Goal: Register for event/course

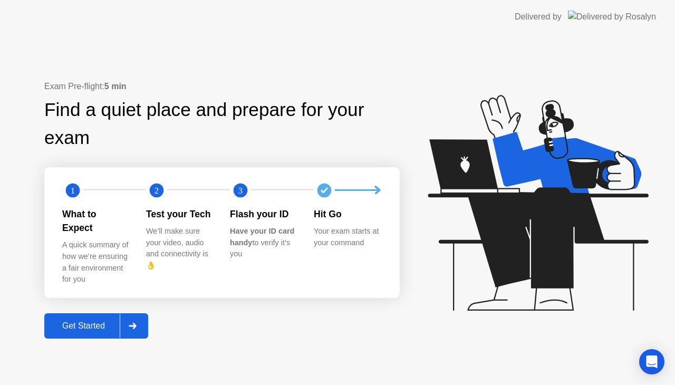
click at [117, 313] on button "Get Started" at bounding box center [96, 325] width 104 height 25
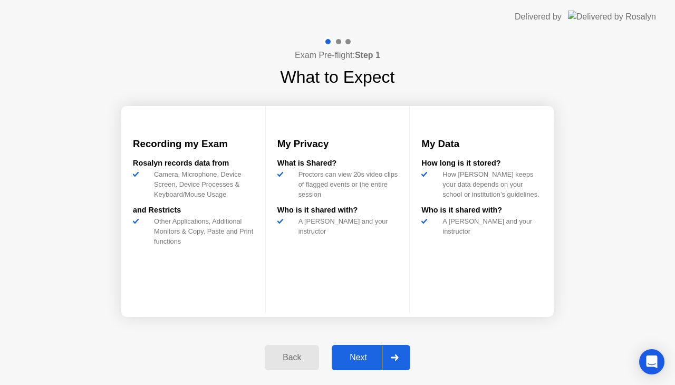
click at [382, 361] on div at bounding box center [394, 357] width 25 height 24
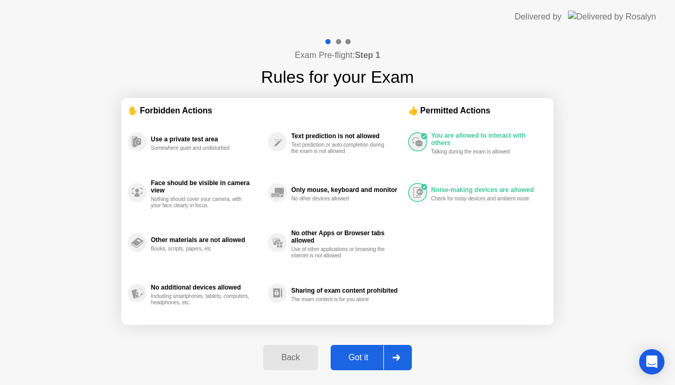
click at [382, 361] on div "Got it" at bounding box center [359, 357] width 50 height 9
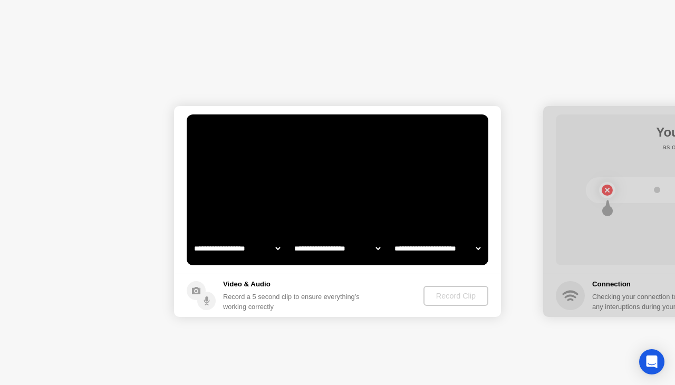
select select "**********"
select select "*******"
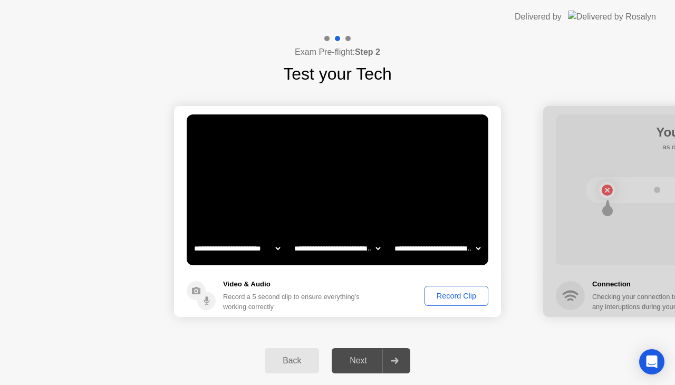
click at [448, 300] on div "Record Clip" at bounding box center [456, 296] width 56 height 8
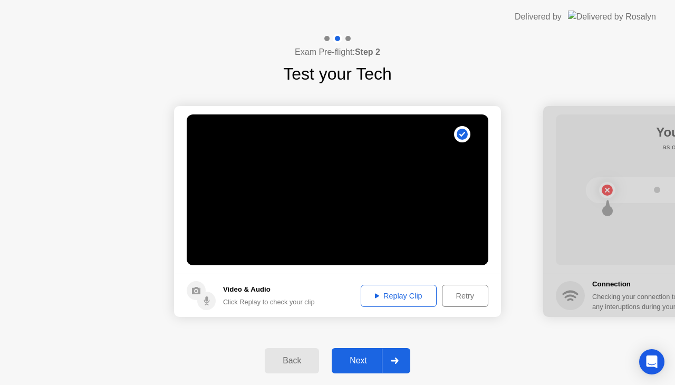
click at [397, 354] on div at bounding box center [394, 361] width 25 height 24
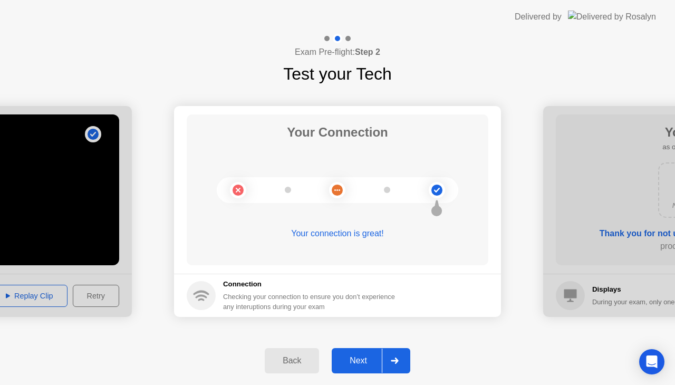
click at [389, 348] on button "Next" at bounding box center [371, 360] width 79 height 25
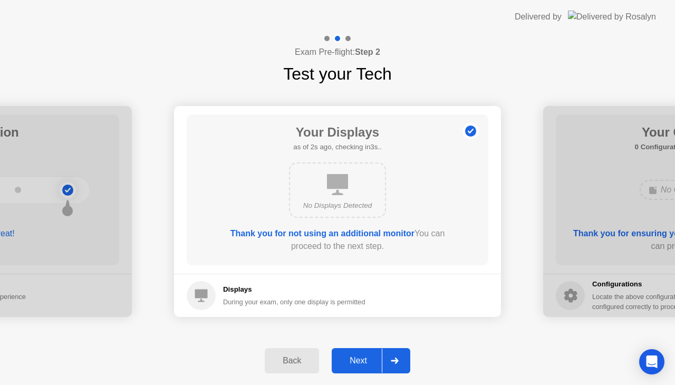
click at [402, 354] on div at bounding box center [394, 361] width 25 height 24
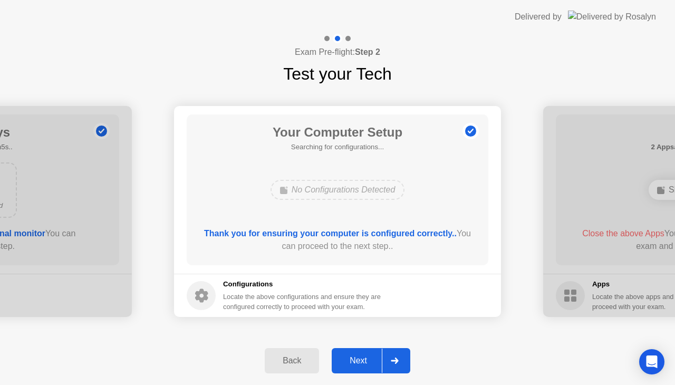
click at [402, 354] on div at bounding box center [394, 361] width 25 height 24
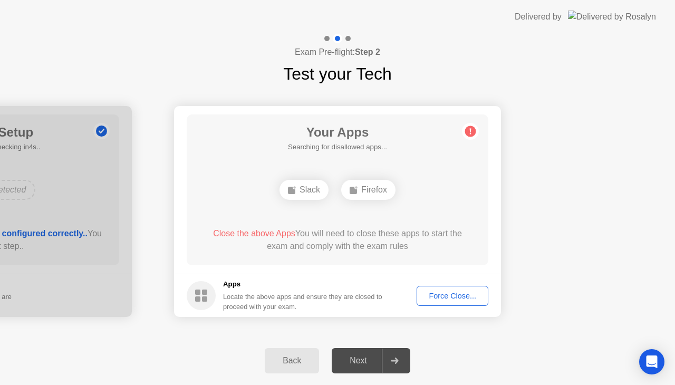
click at [450, 293] on div "Force Close..." at bounding box center [452, 296] width 64 height 8
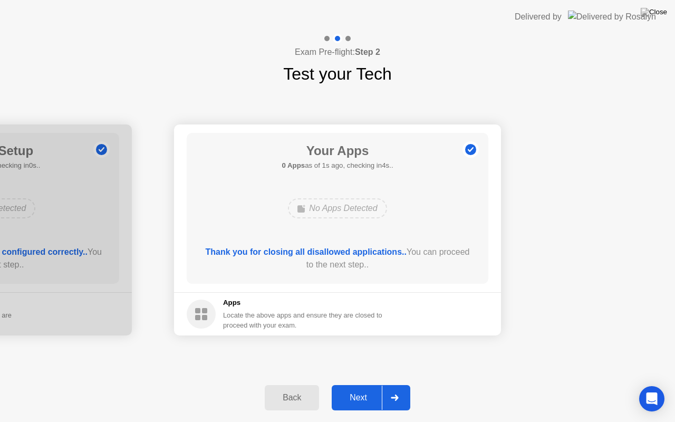
click at [389, 384] on div at bounding box center [394, 398] width 25 height 24
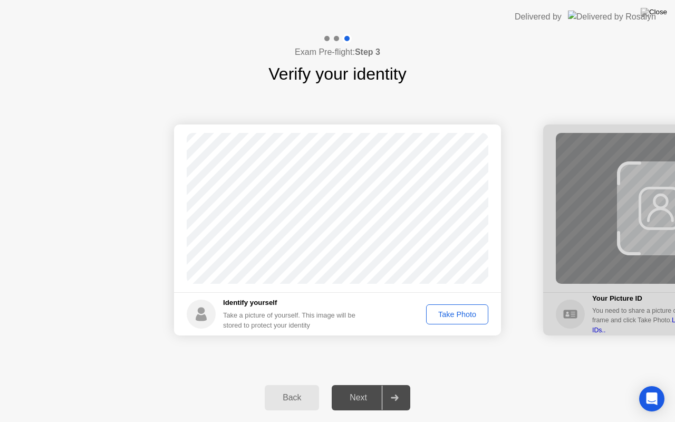
click at [454, 313] on div "Take Photo" at bounding box center [457, 314] width 55 height 8
click at [392, 384] on div at bounding box center [394, 398] width 25 height 24
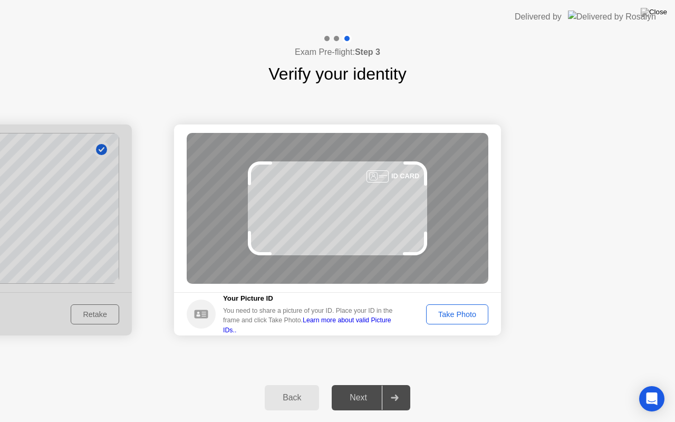
click at [476, 310] on div "Take Photo" at bounding box center [457, 314] width 55 height 8
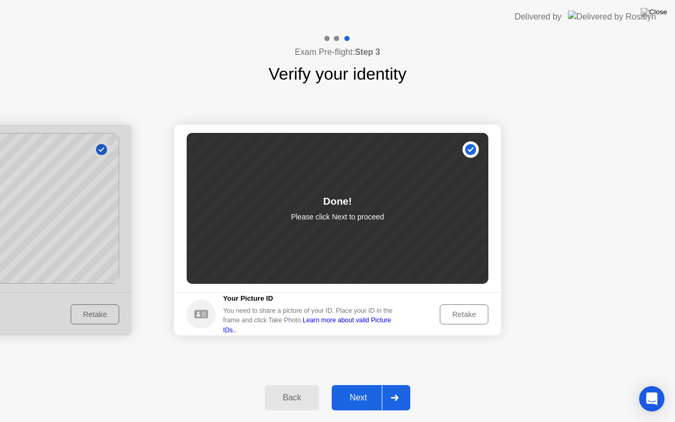
click at [390, 384] on div at bounding box center [394, 398] width 25 height 24
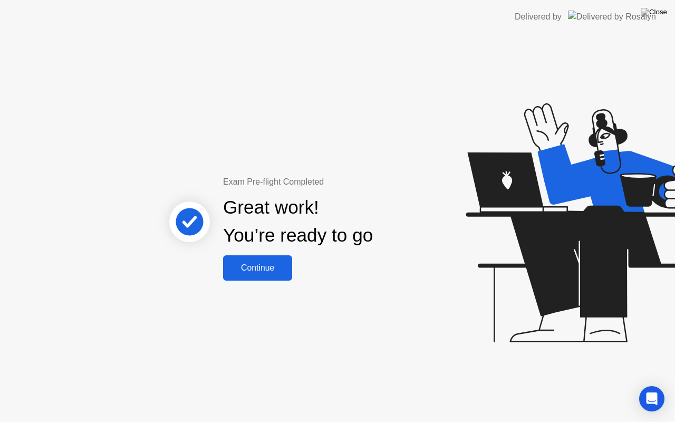
click at [283, 268] on div "Continue" at bounding box center [257, 267] width 63 height 9
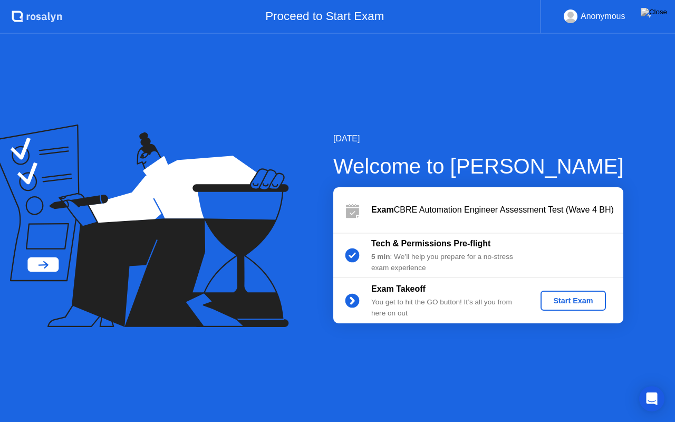
click at [588, 303] on div "Start Exam" at bounding box center [573, 300] width 56 height 8
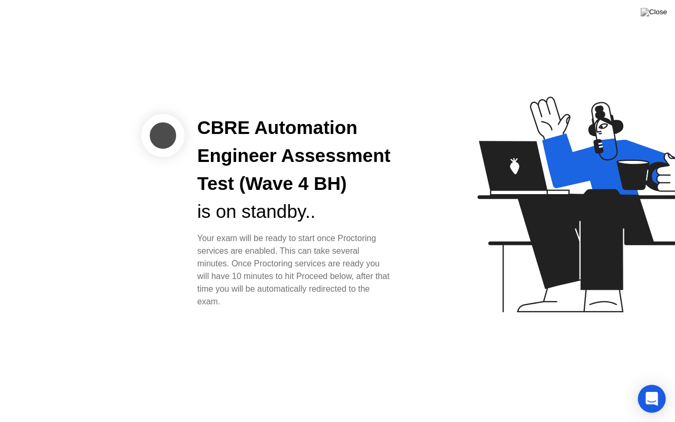
click at [643, 384] on div "Open Intercom Messenger" at bounding box center [652, 399] width 28 height 28
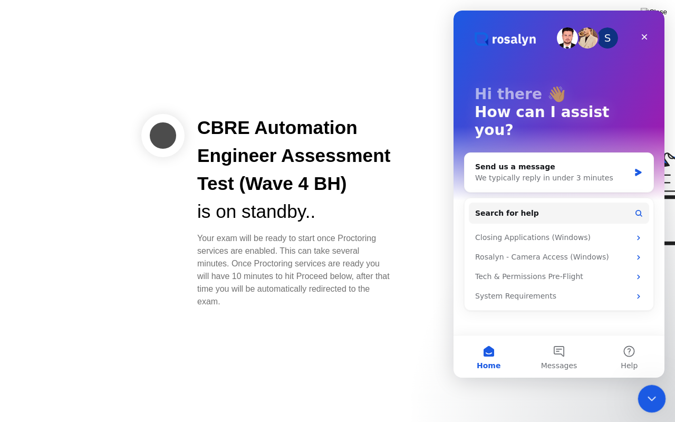
click at [648, 384] on icon "Close Intercom Messenger" at bounding box center [650, 397] width 13 height 13
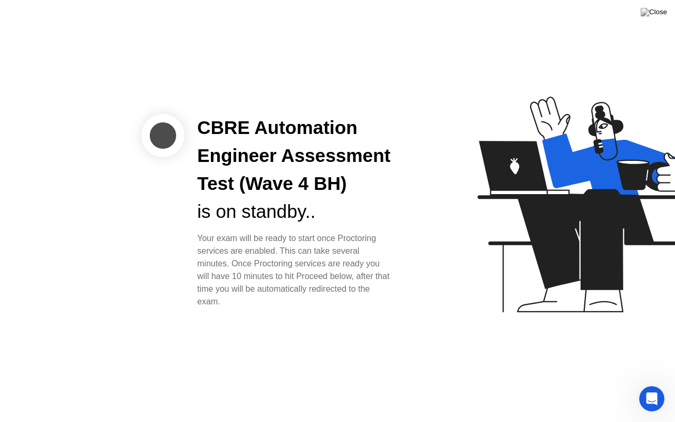
click at [323, 261] on div "Your exam will be ready to start once Proctoring services are enabled. This can…" at bounding box center [294, 270] width 195 height 76
click at [659, 12] on img at bounding box center [654, 12] width 26 height 8
